Goal: Find contact information: Find specific fact

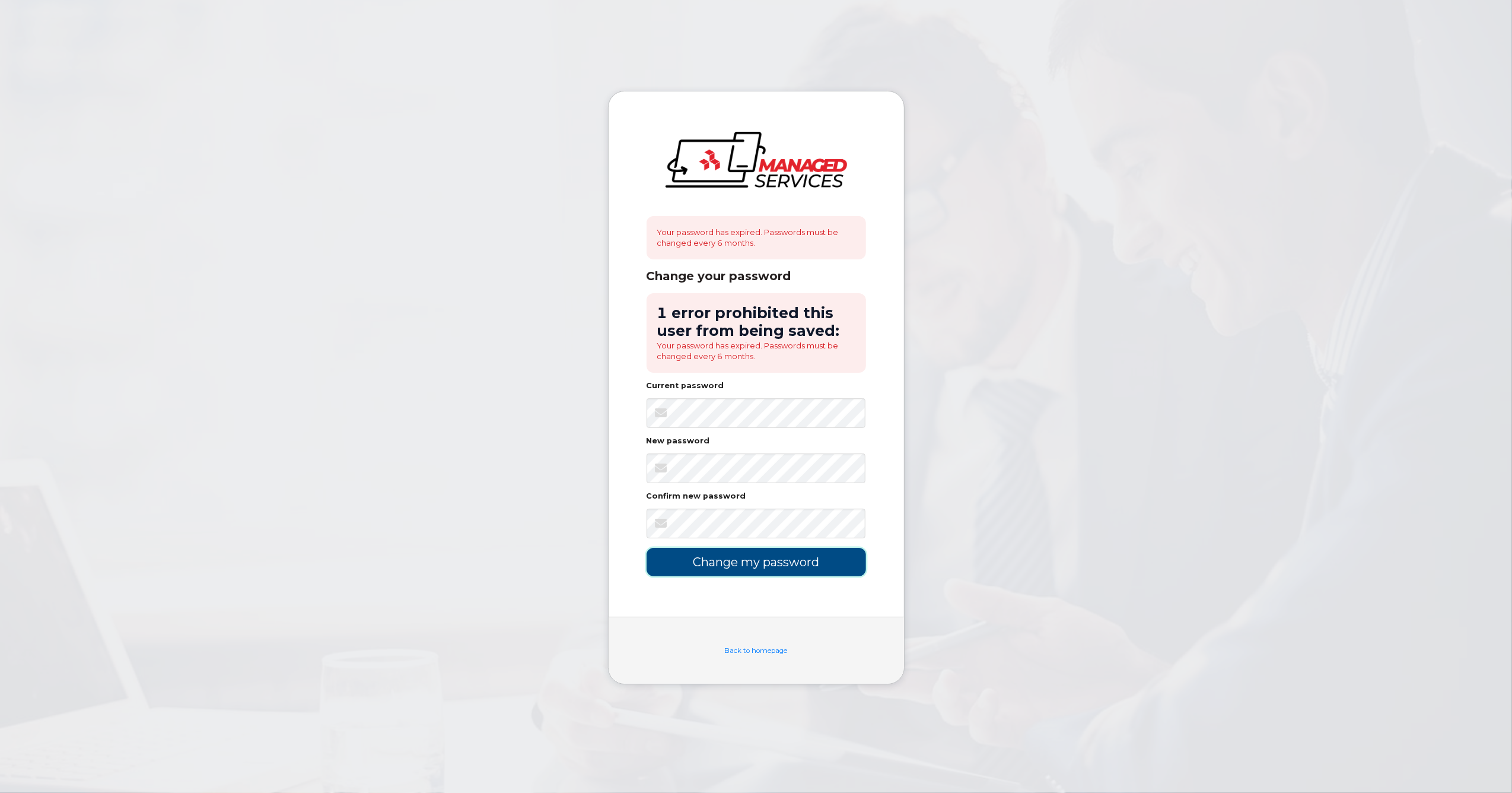
click at [786, 567] on input "Change my password" at bounding box center [757, 562] width 219 height 28
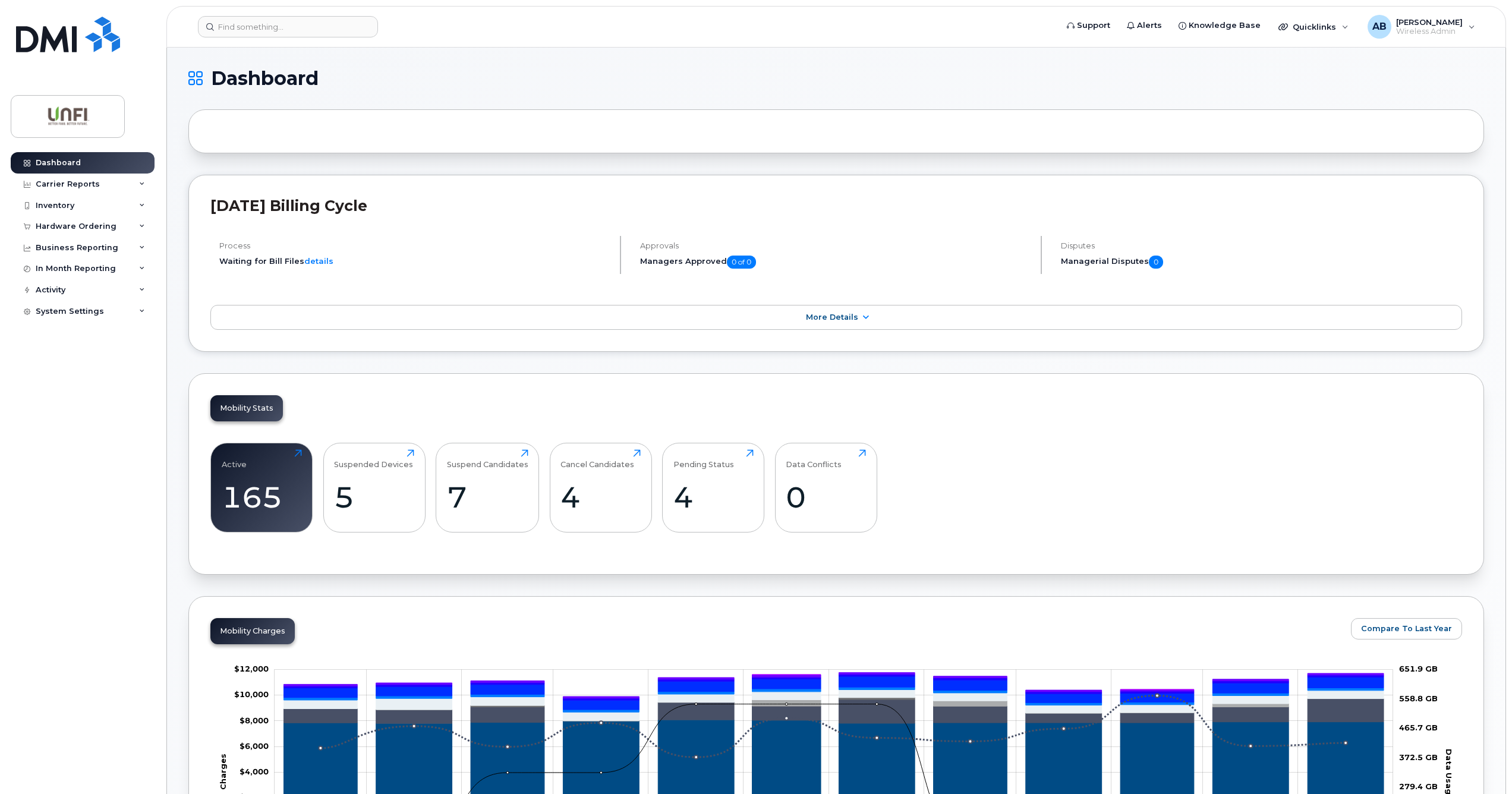
drag, startPoint x: 1217, startPoint y: 69, endPoint x: 1024, endPoint y: 79, distance: 193.3
click at [1217, 69] on h1 "Dashboard" at bounding box center [833, 78] width 1289 height 19
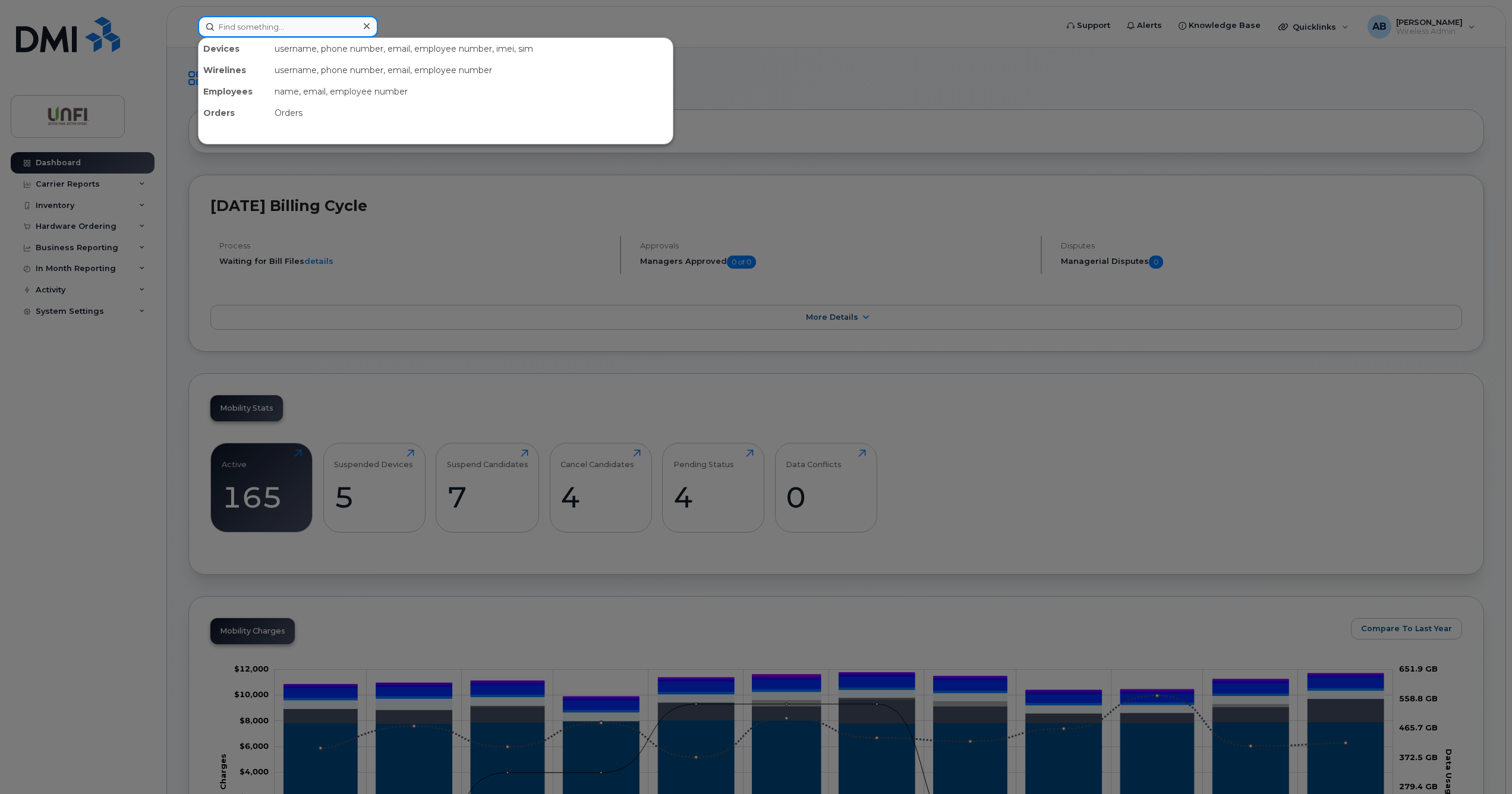
click at [318, 34] on input at bounding box center [288, 27] width 180 height 21
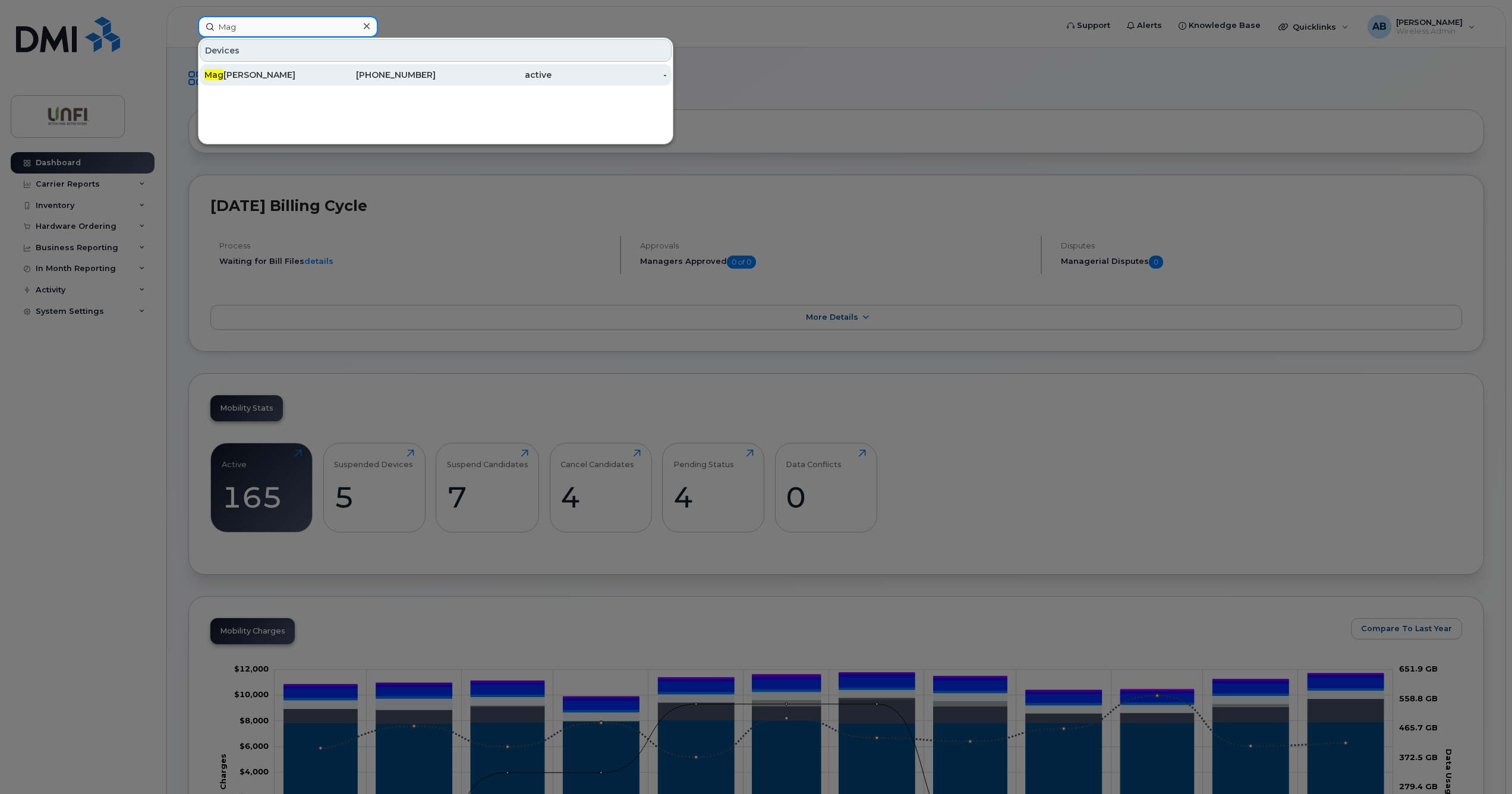
type input "Mag"
click at [219, 75] on span "Mag" at bounding box center [214, 75] width 19 height 11
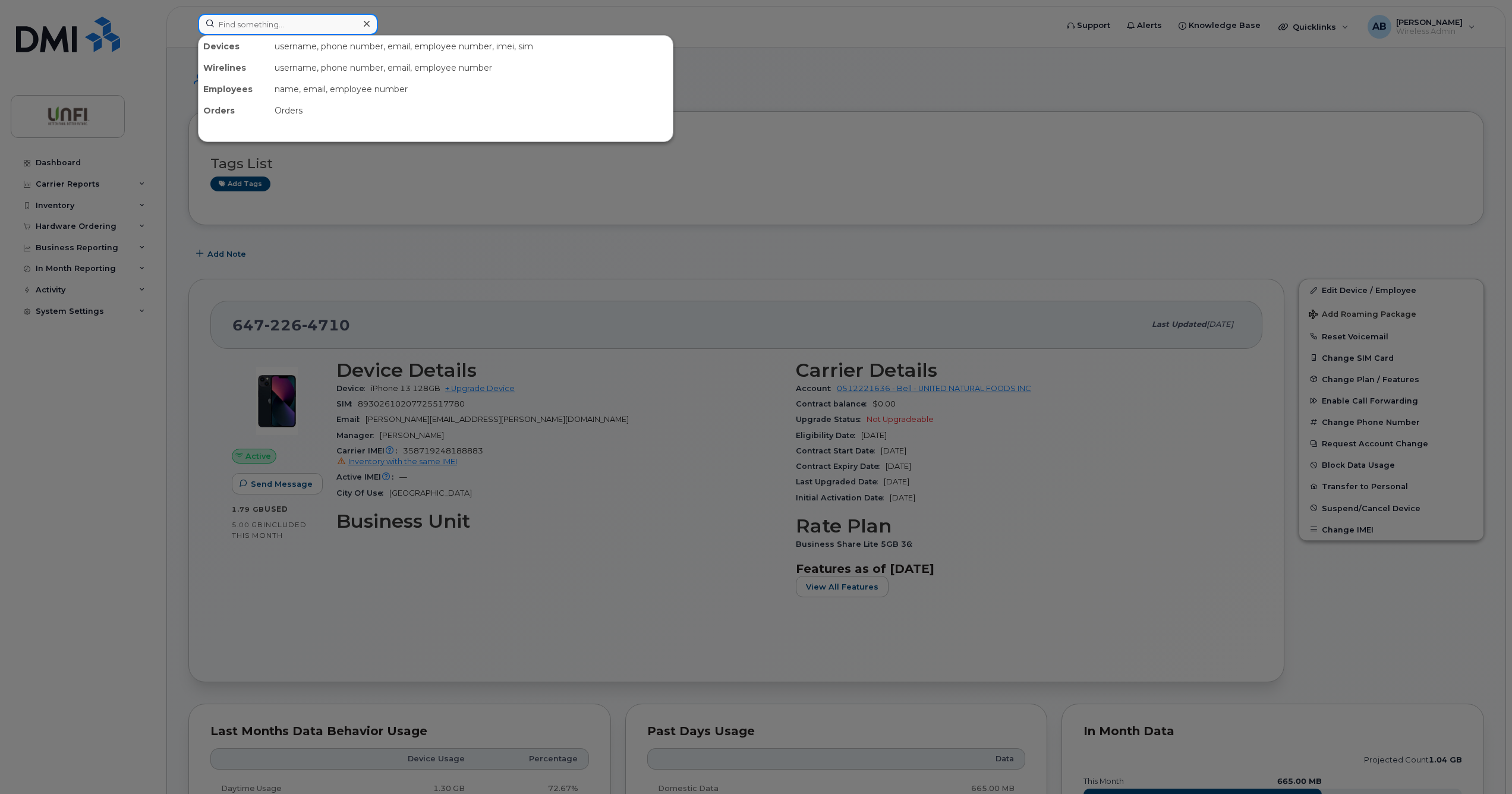
click at [341, 23] on input at bounding box center [288, 24] width 180 height 21
paste input "[PHONE_NUMBER]"
type input "[PHONE_NUMBER]"
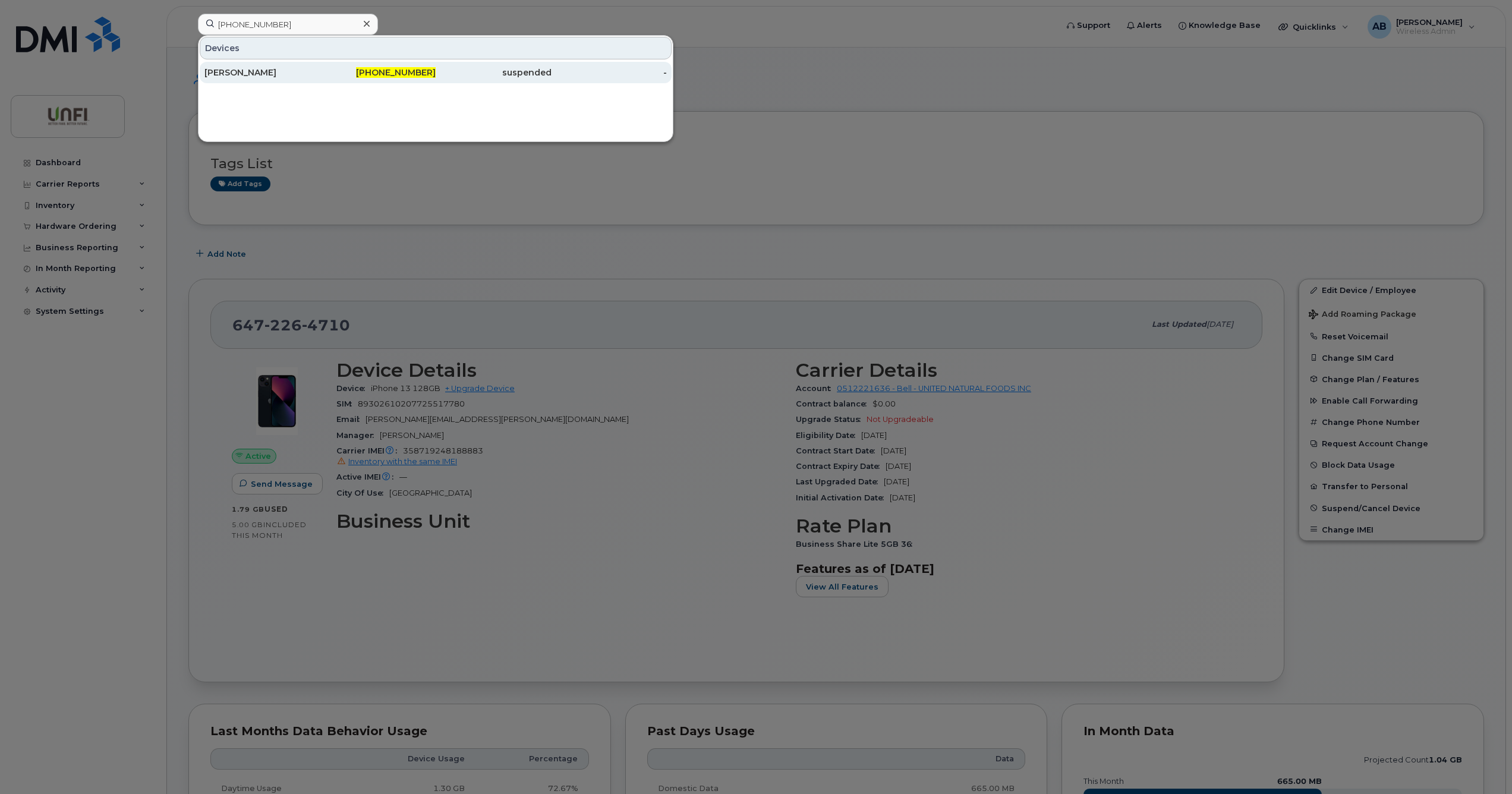
click at [302, 72] on div "[PERSON_NAME]" at bounding box center [263, 73] width 116 height 12
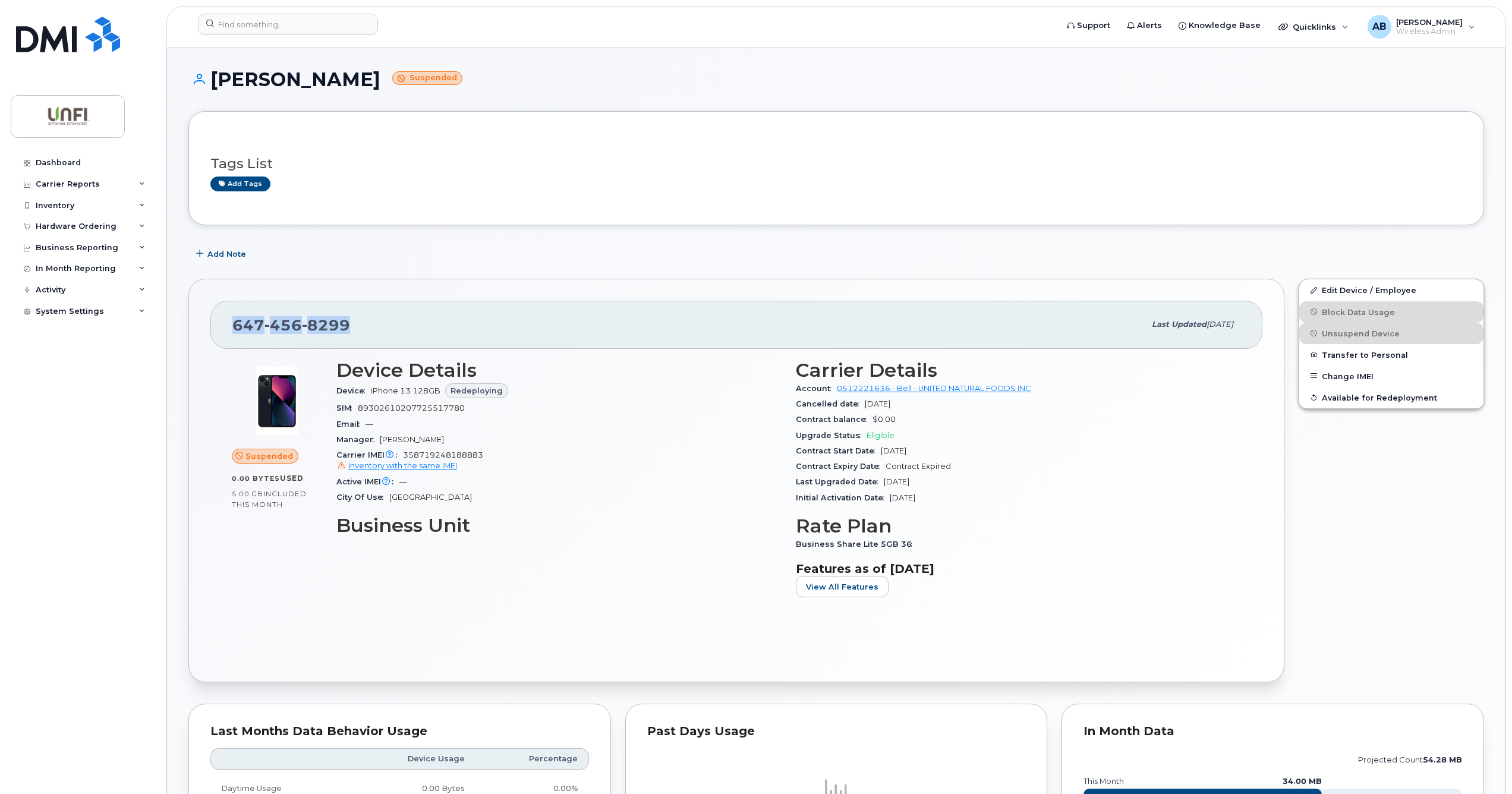
drag, startPoint x: 350, startPoint y: 322, endPoint x: 224, endPoint y: 324, distance: 126.0
click at [224, 324] on div "647 456 8299 Last updated Sep 11, 2025" at bounding box center [737, 324] width 1052 height 47
copy span "647 456 8299"
